Goal: Task Accomplishment & Management: Manage account settings

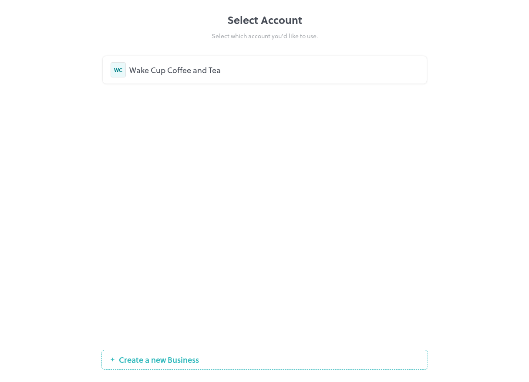
click at [219, 66] on div "Wake Cup Coffee and Tea" at bounding box center [274, 70] width 290 height 12
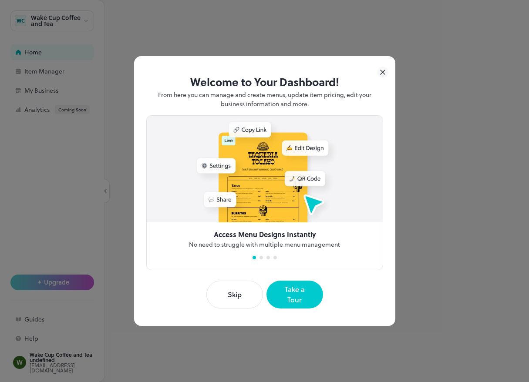
click at [250, 300] on button "Skip" at bounding box center [234, 295] width 57 height 28
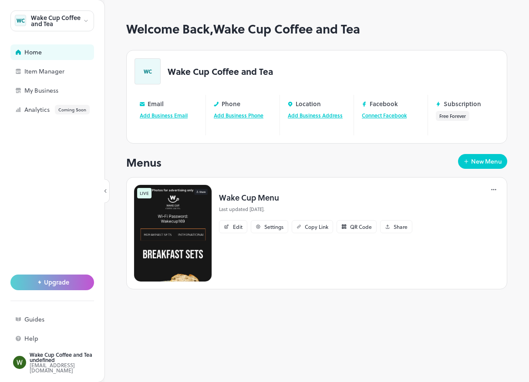
click at [83, 14] on div "Wake Cup Coffee and Tea" at bounding box center [52, 20] width 84 height 21
click at [70, 155] on div at bounding box center [264, 191] width 529 height 382
click at [451, 125] on link "Manage" at bounding box center [450, 126] width 20 height 8
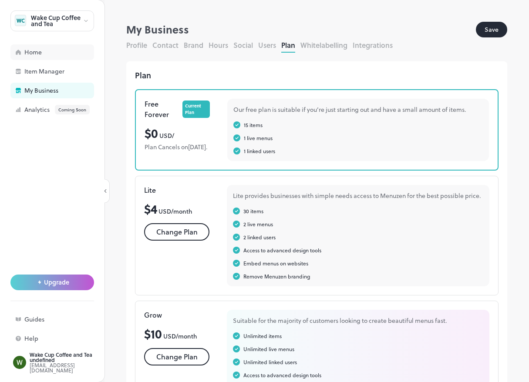
click at [44, 54] on div "Home" at bounding box center [67, 52] width 87 height 6
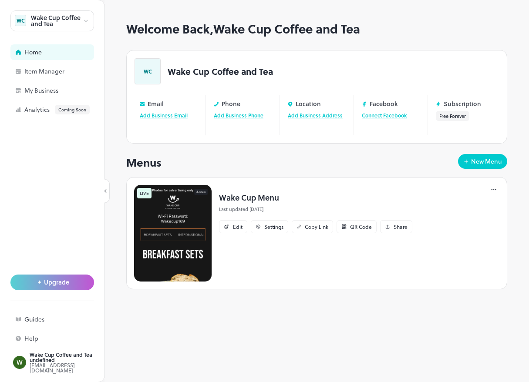
click at [193, 227] on img at bounding box center [173, 234] width 78 height 98
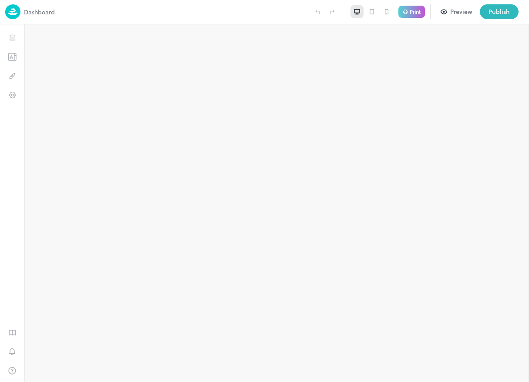
type input "**********"
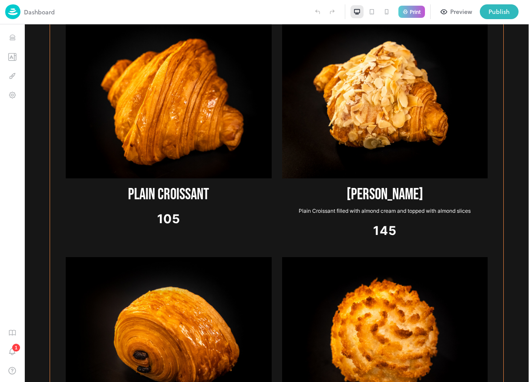
scroll to position [11676, 0]
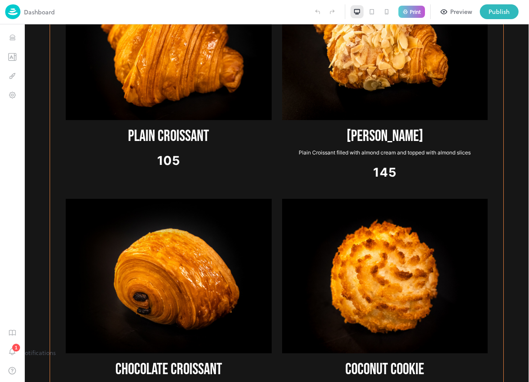
click at [17, 350] on div "1" at bounding box center [16, 348] width 8 height 8
click at [415, 11] on p "Print" at bounding box center [415, 11] width 11 height 5
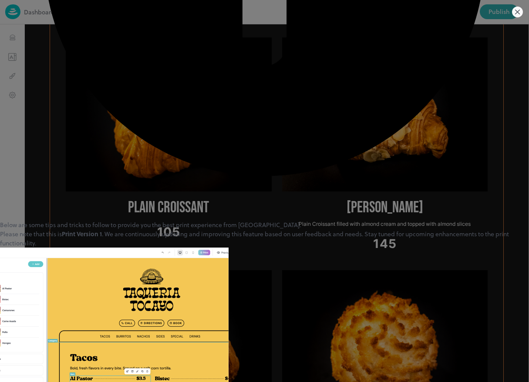
scroll to position [6559, 0]
click at [517, 9] on icon at bounding box center [517, 12] width 11 height 11
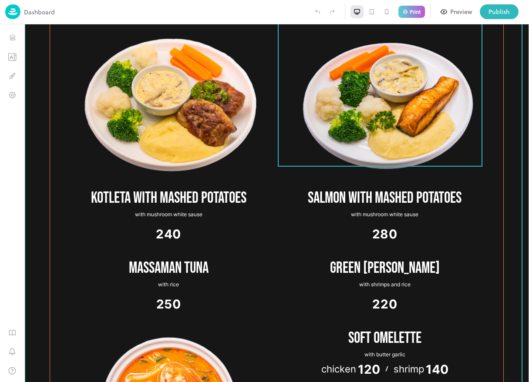
scroll to position [6534, 0]
